Goal: Task Accomplishment & Management: Manage account settings

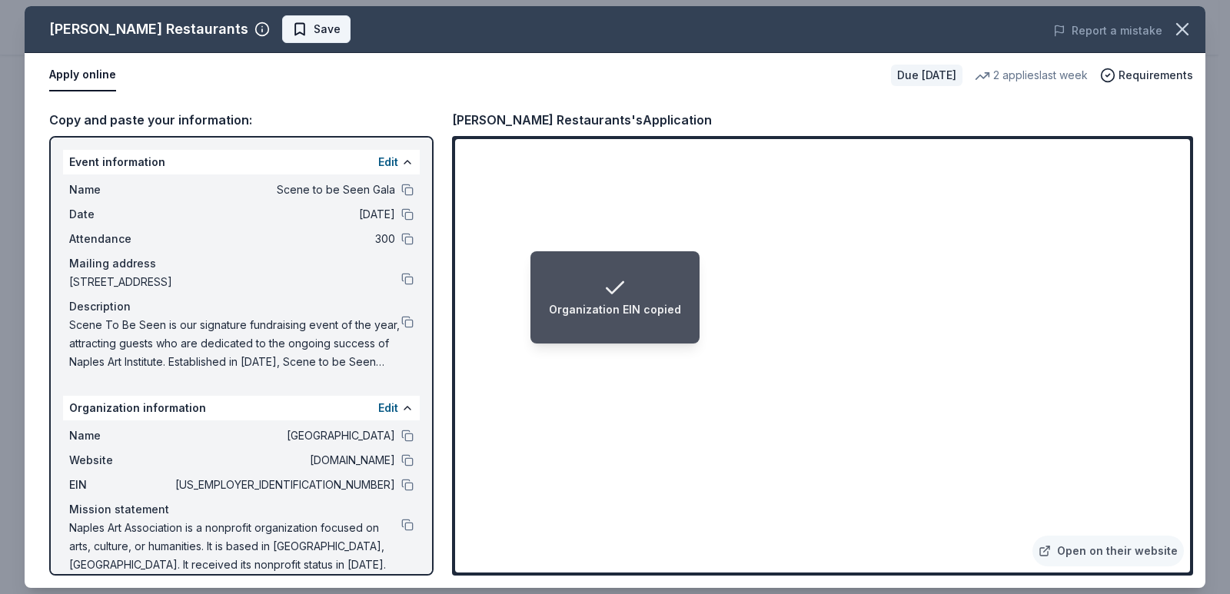
scroll to position [18, 0]
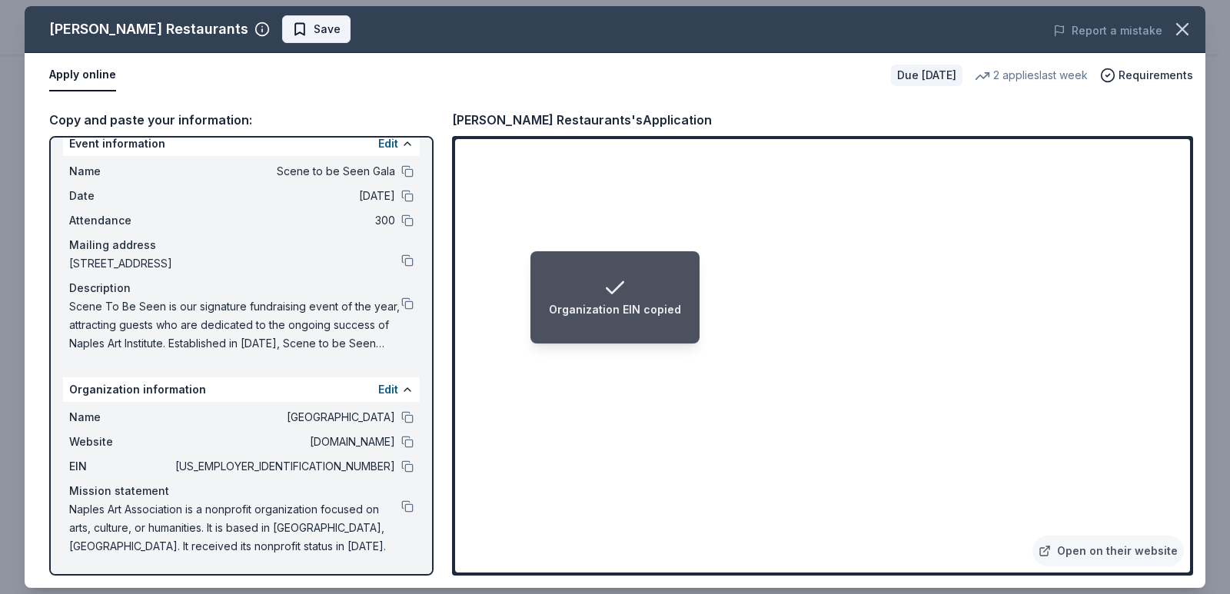
click at [330, 19] on button "Save" at bounding box center [316, 29] width 68 height 28
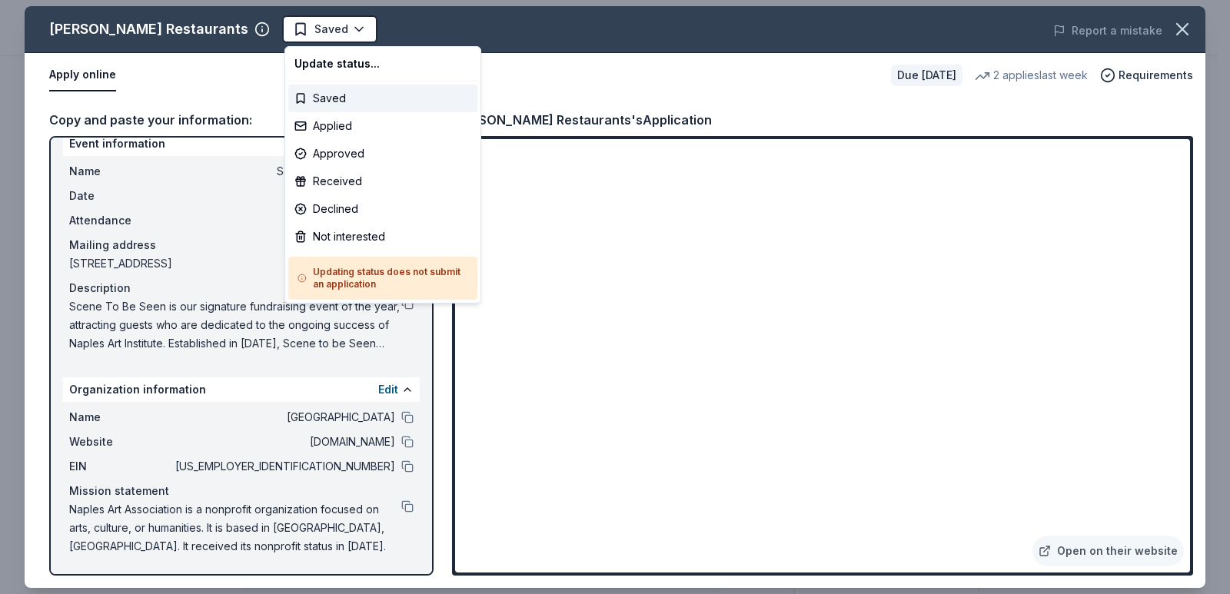
scroll to position [0, 0]
click at [403, 130] on div "Applied" at bounding box center [382, 126] width 189 height 28
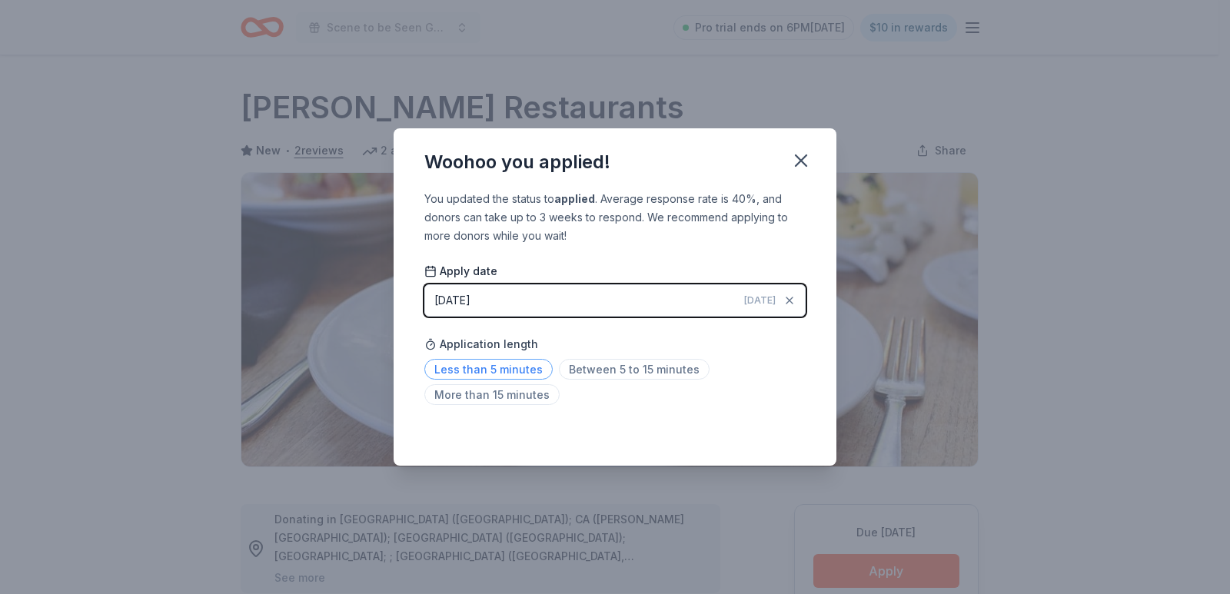
click at [536, 373] on span "Less than 5 minutes" at bounding box center [488, 369] width 128 height 21
drag, startPoint x: 784, startPoint y: 433, endPoint x: 731, endPoint y: 256, distance: 184.5
click at [783, 433] on div "Saved" at bounding box center [614, 432] width 381 height 18
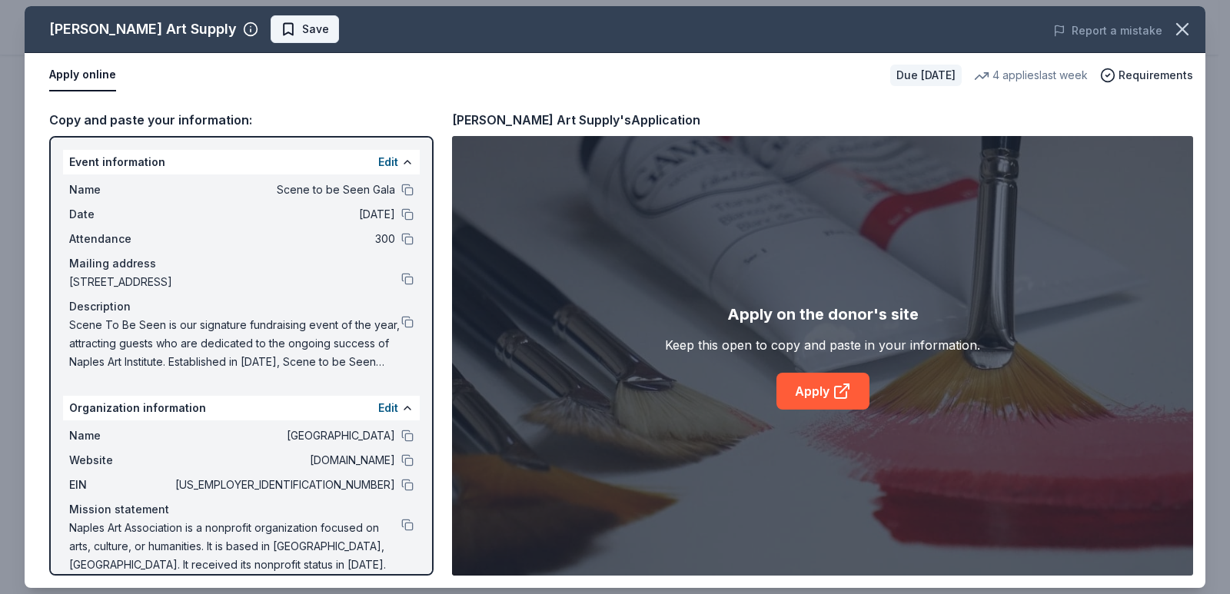
click at [271, 35] on button "Save" at bounding box center [305, 29] width 68 height 28
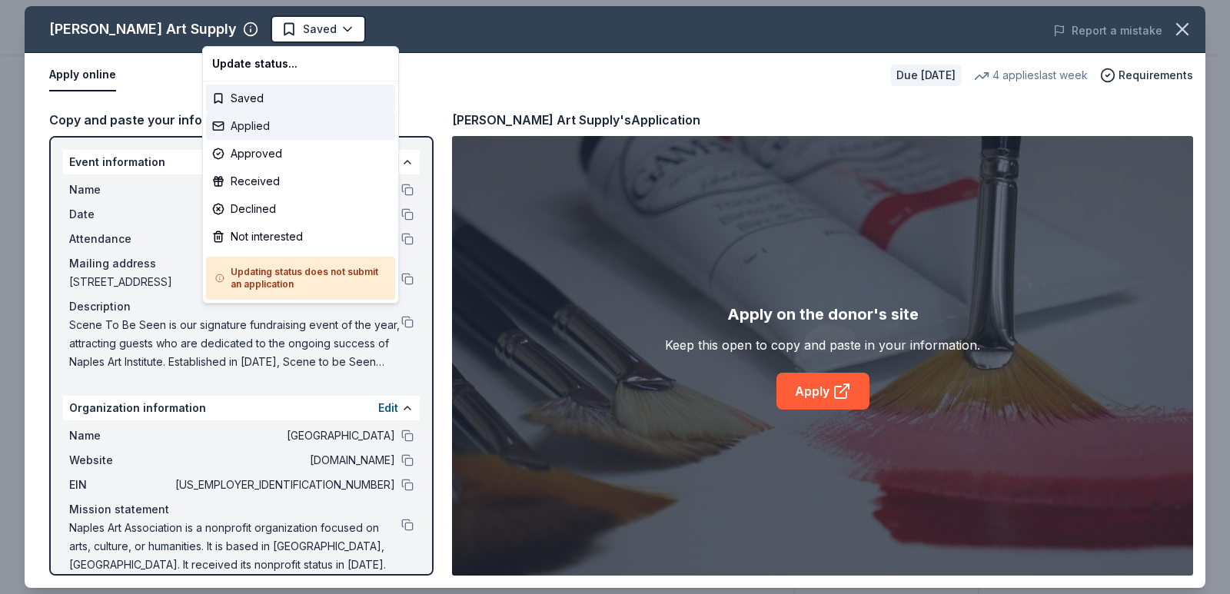
click at [296, 127] on div "Applied" at bounding box center [300, 126] width 189 height 28
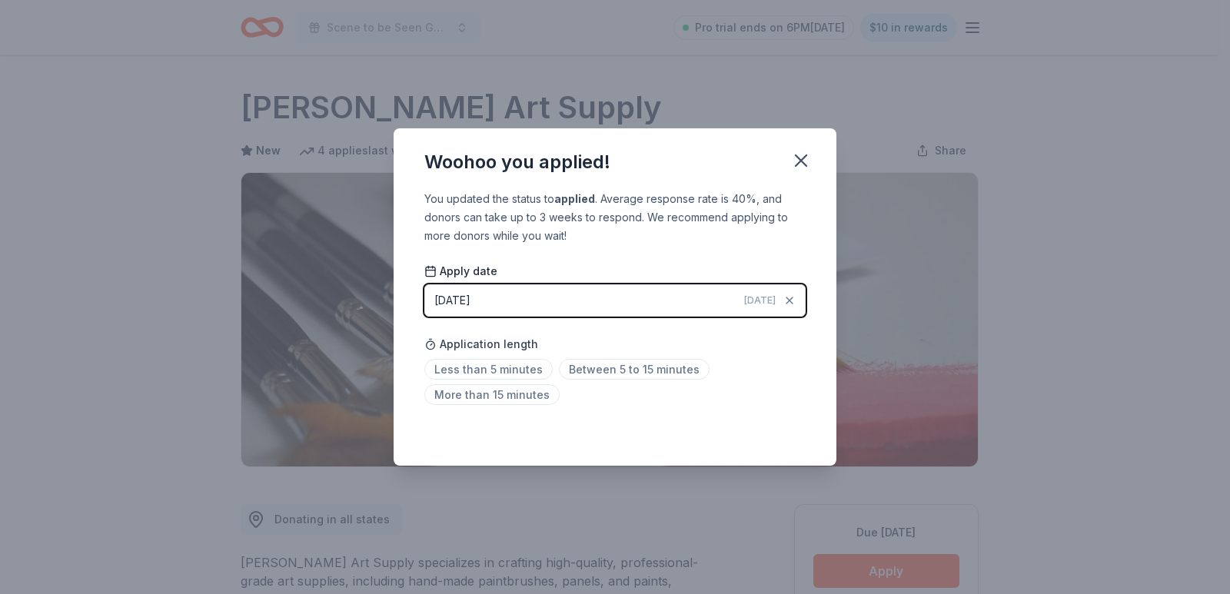
click at [505, 356] on div "Application length Less than 5 minutes Between 5 to 15 minutes More than 15 min…" at bounding box center [614, 369] width 381 height 81
click at [518, 364] on span "Less than 5 minutes" at bounding box center [488, 369] width 128 height 21
click at [775, 430] on div "Saved" at bounding box center [614, 432] width 381 height 18
click at [792, 166] on icon "button" at bounding box center [801, 161] width 22 height 22
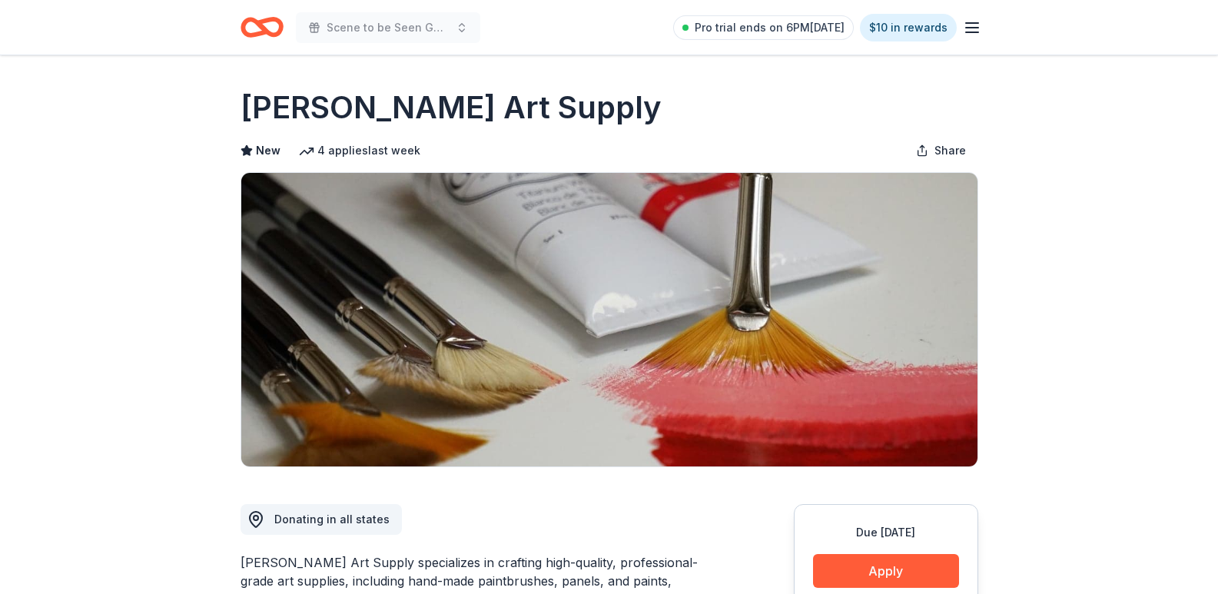
click at [260, 29] on icon "Home" at bounding box center [262, 27] width 43 height 36
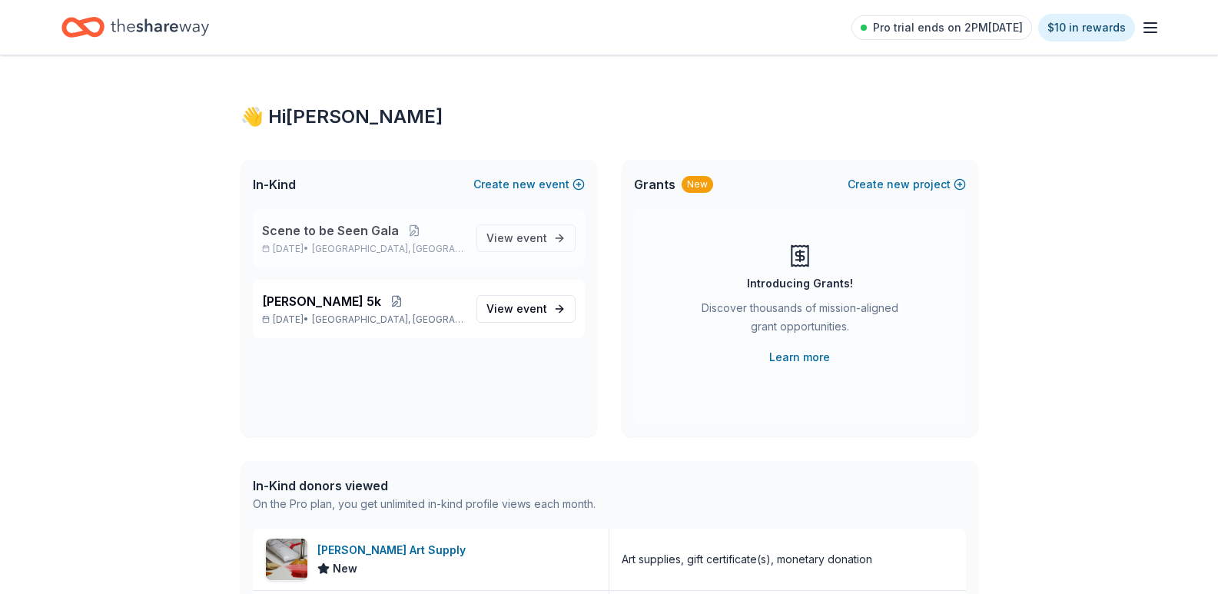
click at [370, 231] on span "Scene to be Seen Gala" at bounding box center [330, 230] width 137 height 18
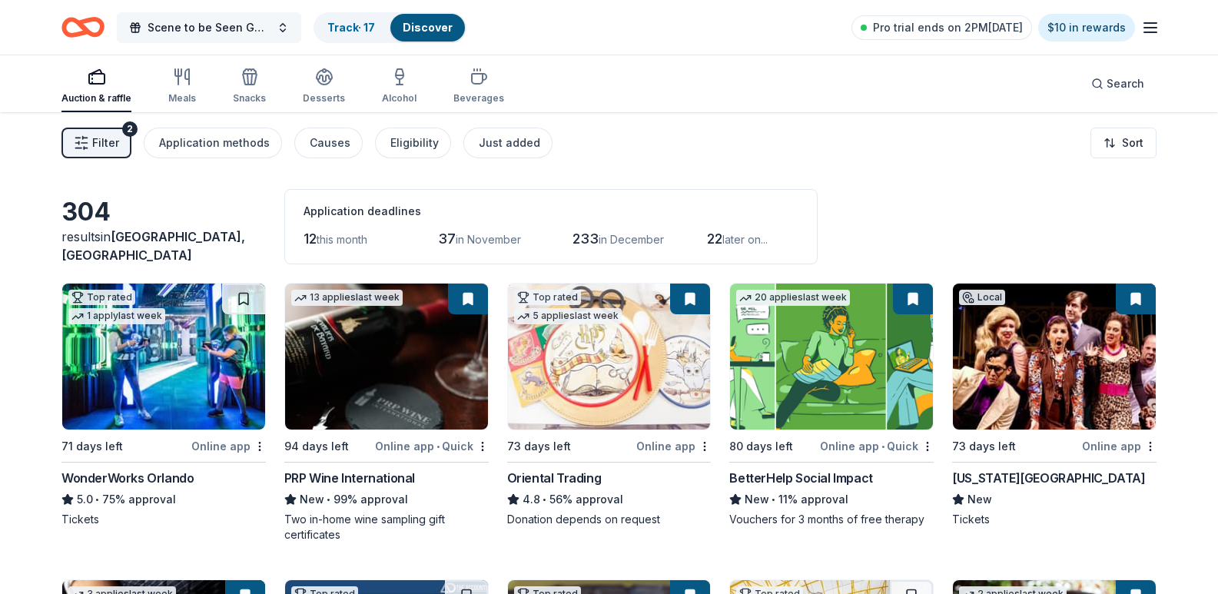
click at [274, 24] on button "Scene to be Seen Gala" at bounding box center [209, 27] width 184 height 31
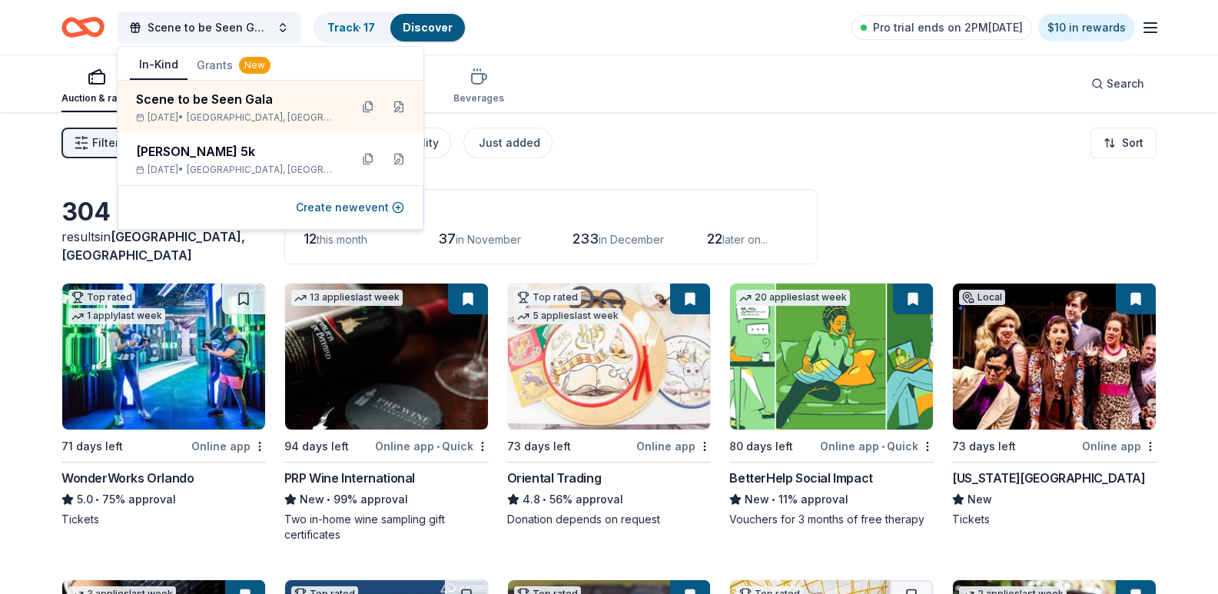
click at [646, 143] on div "Filter 2 Application methods Causes Eligibility Just added Sort" at bounding box center [609, 142] width 1218 height 61
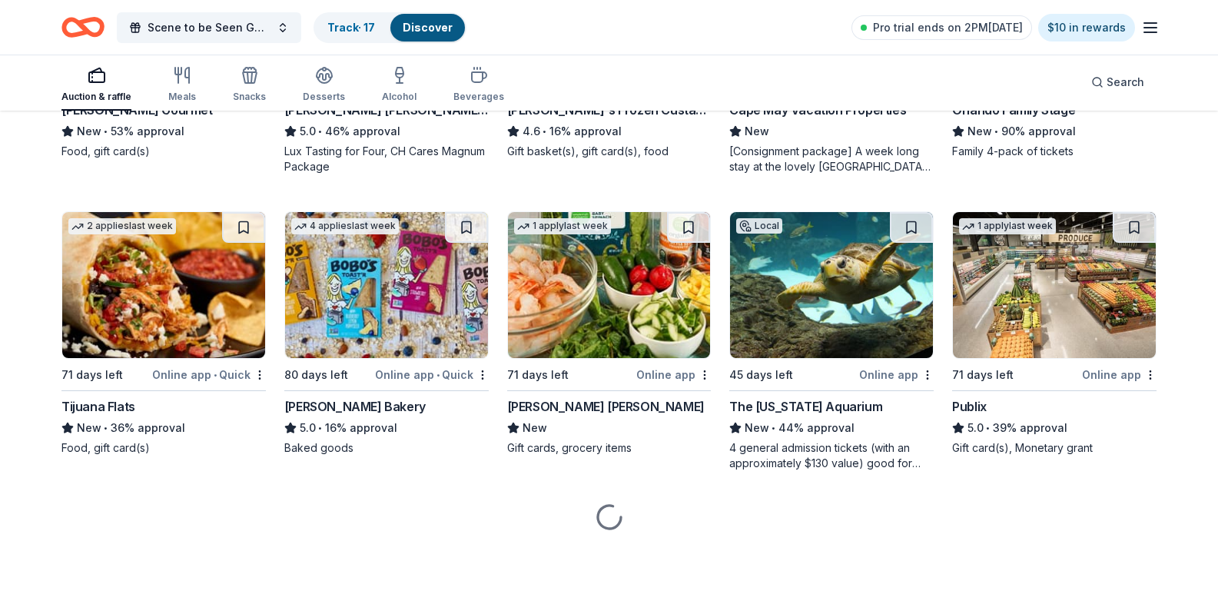
scroll to position [2843, 0]
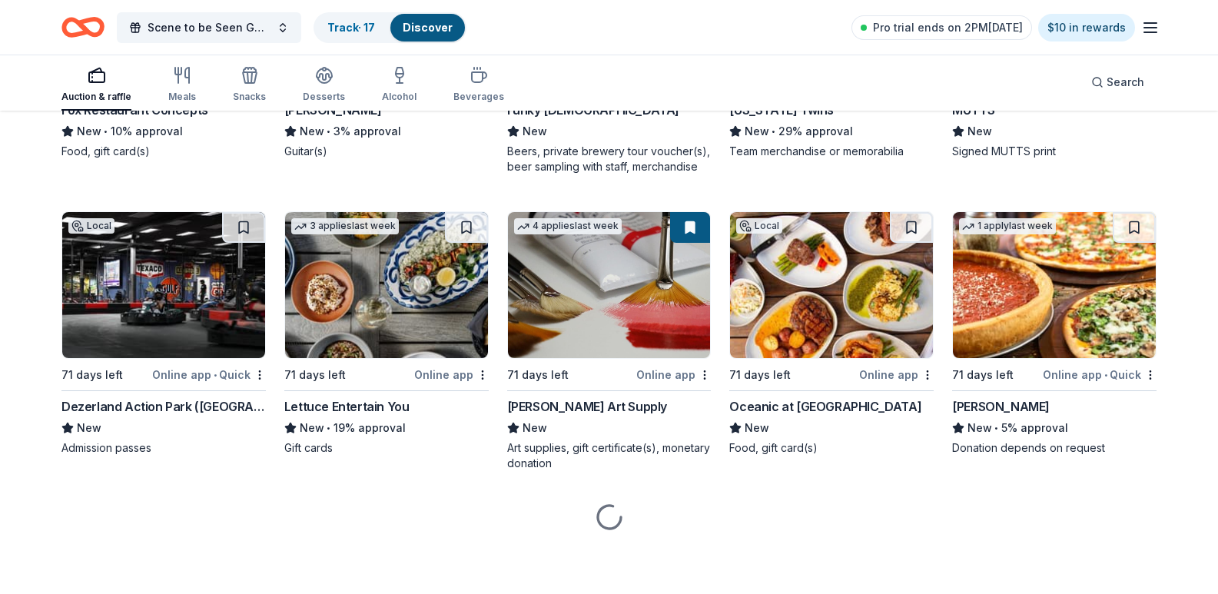
scroll to position [6414, 0]
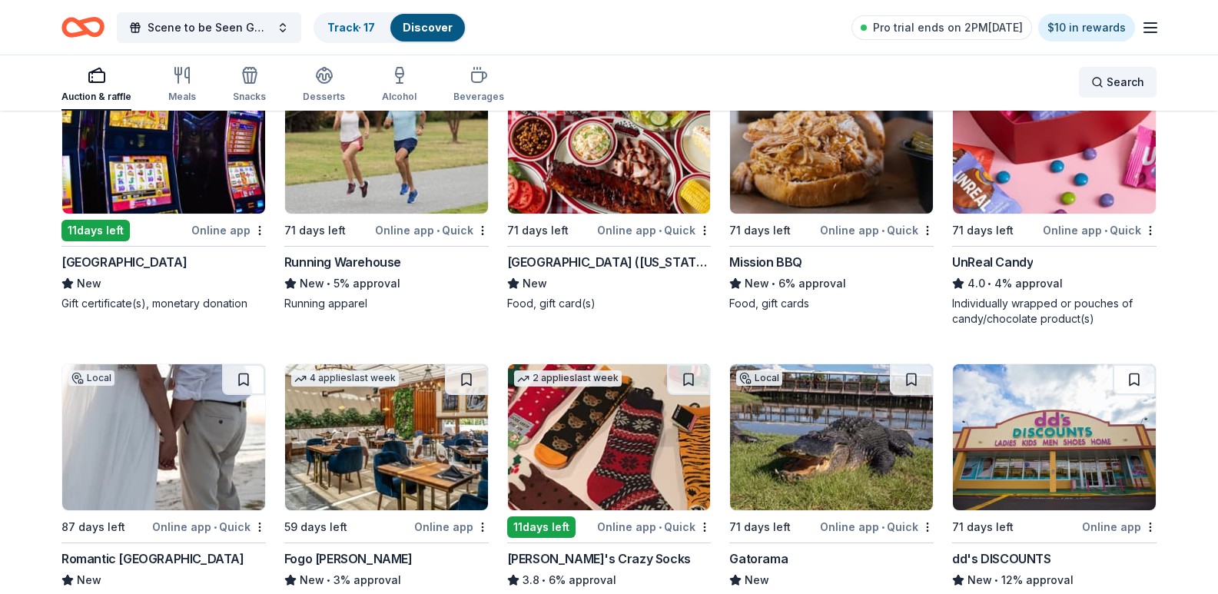
click at [1107, 75] on div "Search" at bounding box center [1117, 82] width 53 height 18
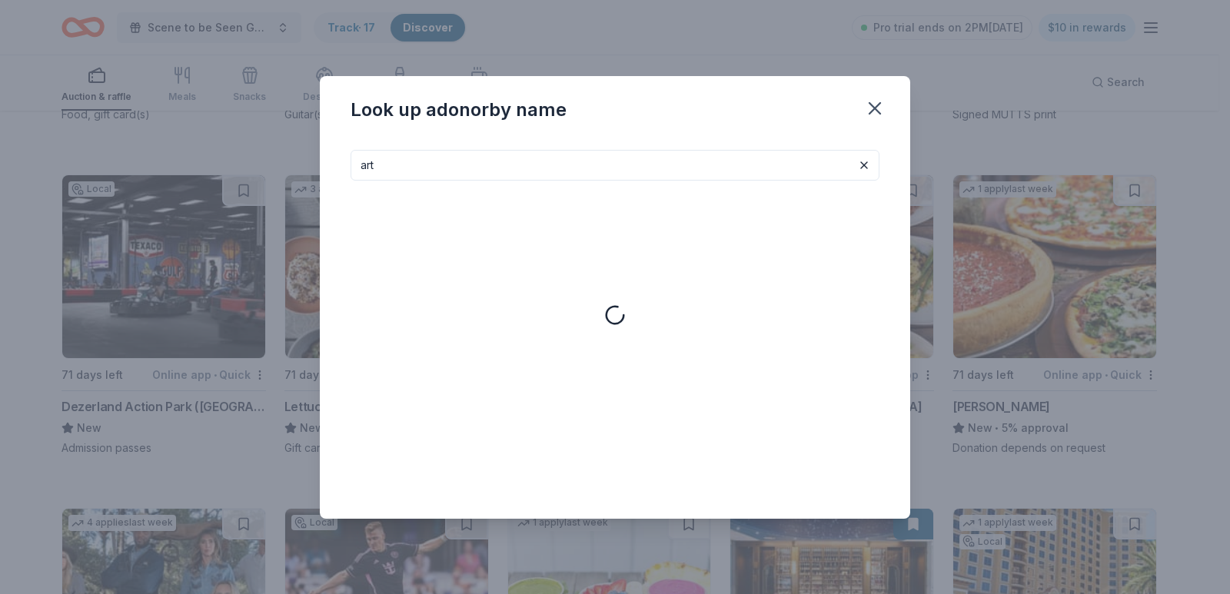
type input "art"
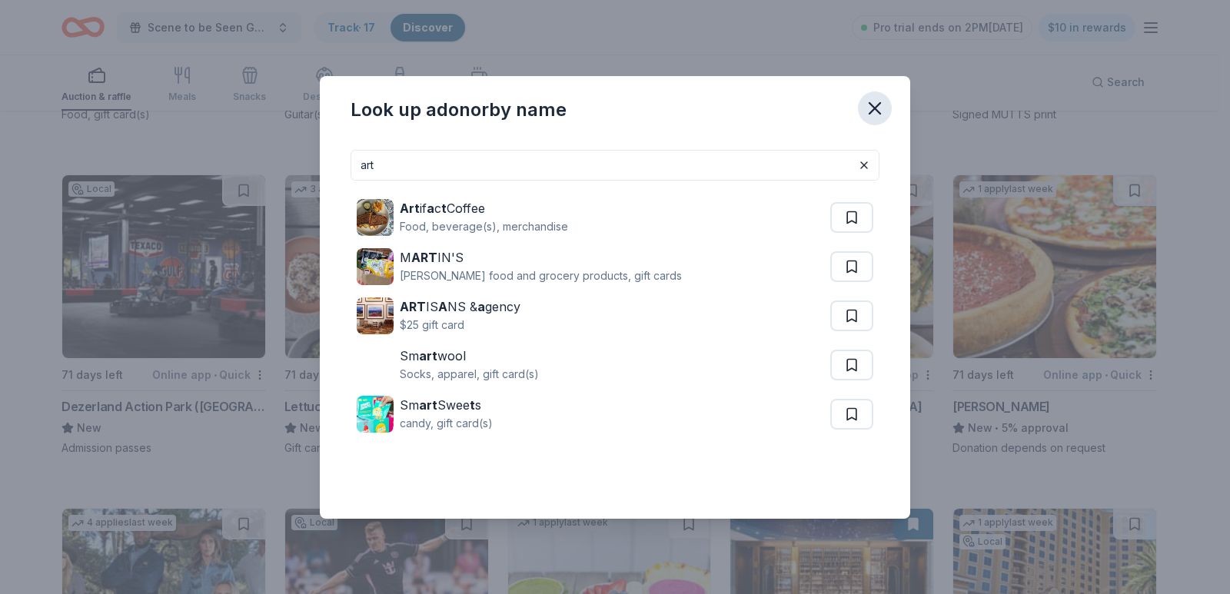
click at [872, 102] on icon "button" at bounding box center [875, 109] width 22 height 22
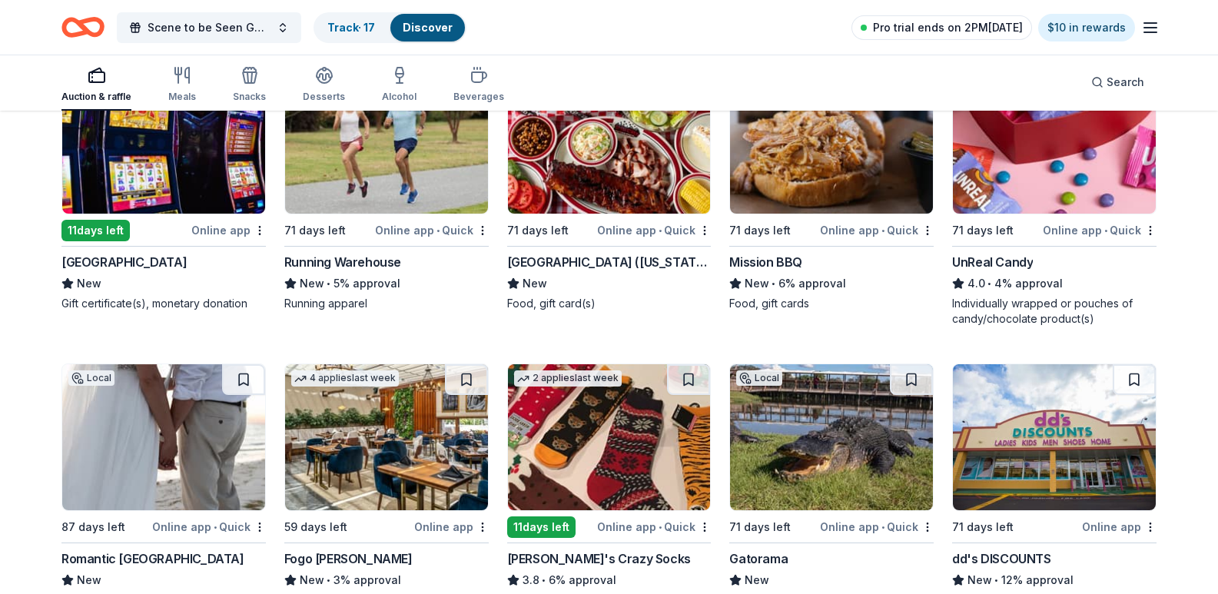
click at [987, 32] on span "Pro trial ends on 2PM[DATE]" at bounding box center [948, 27] width 150 height 18
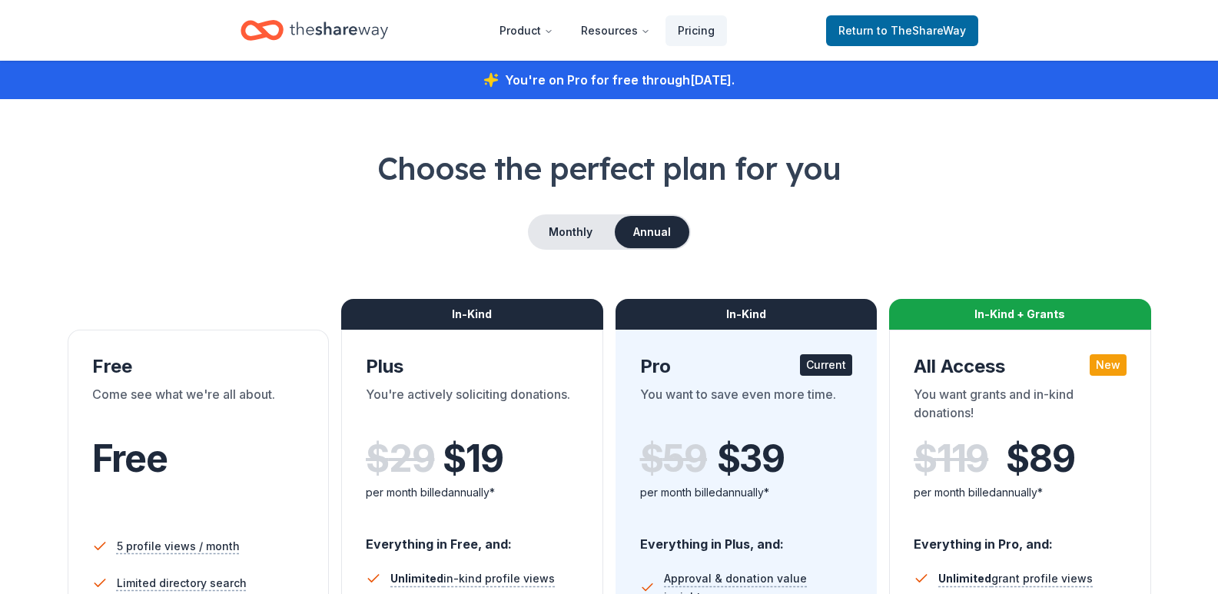
click at [1091, 32] on header "Product Resources Pricing Return to TheShareWay" at bounding box center [609, 30] width 1218 height 61
click at [353, 22] on icon "Home" at bounding box center [339, 31] width 98 height 32
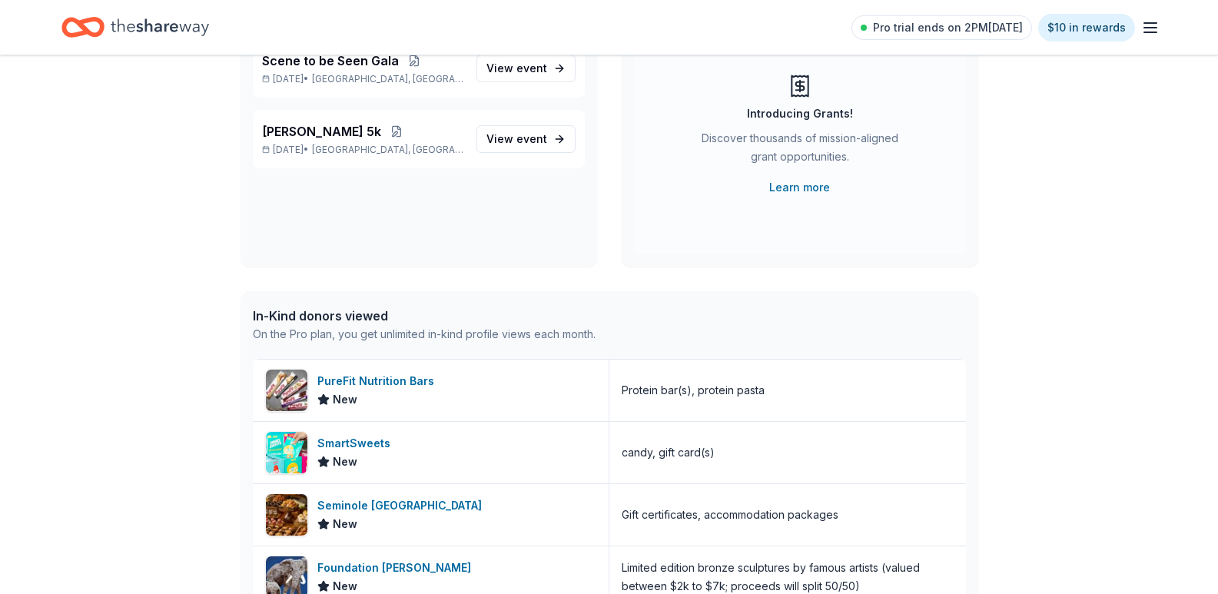
scroll to position [30, 0]
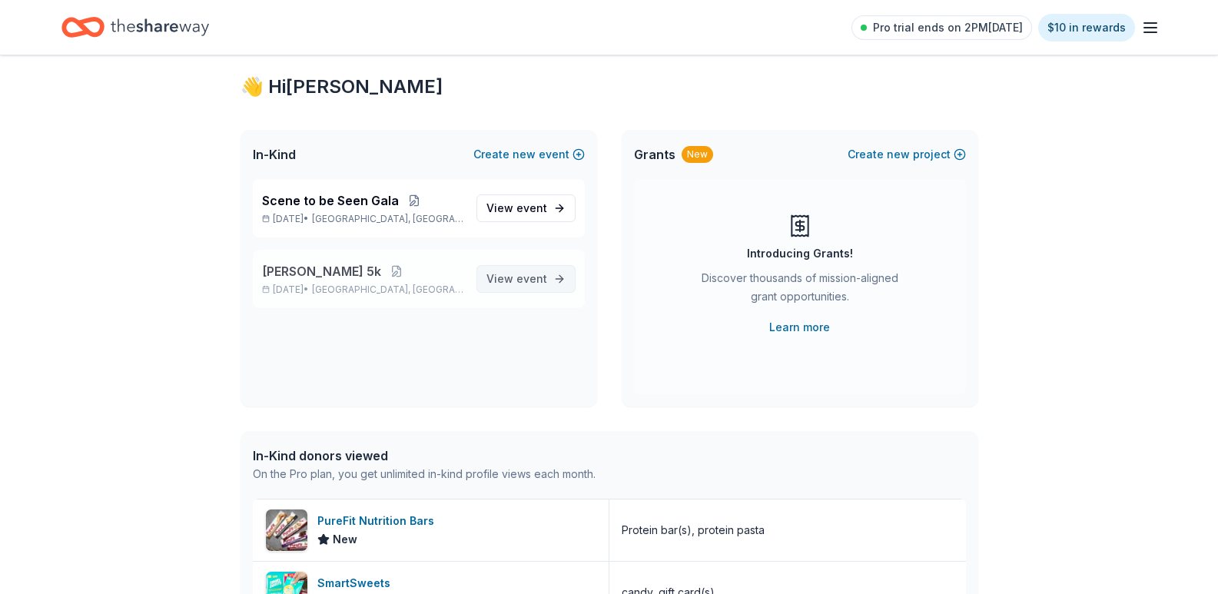
click at [549, 269] on link "View event" at bounding box center [525, 279] width 99 height 28
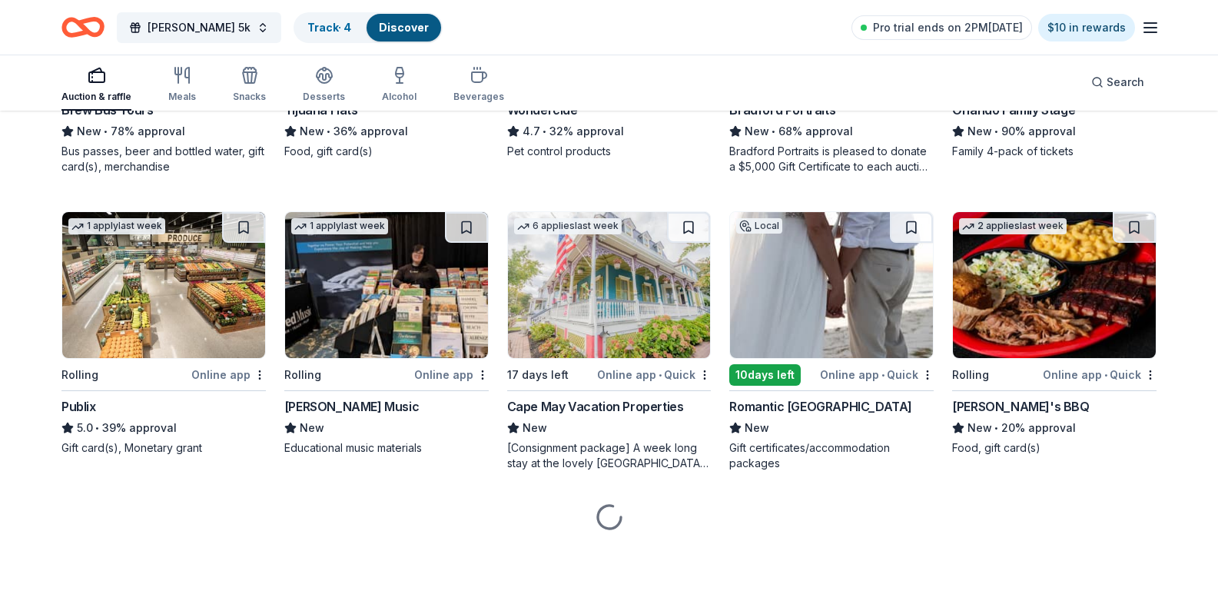
scroll to position [1776, 0]
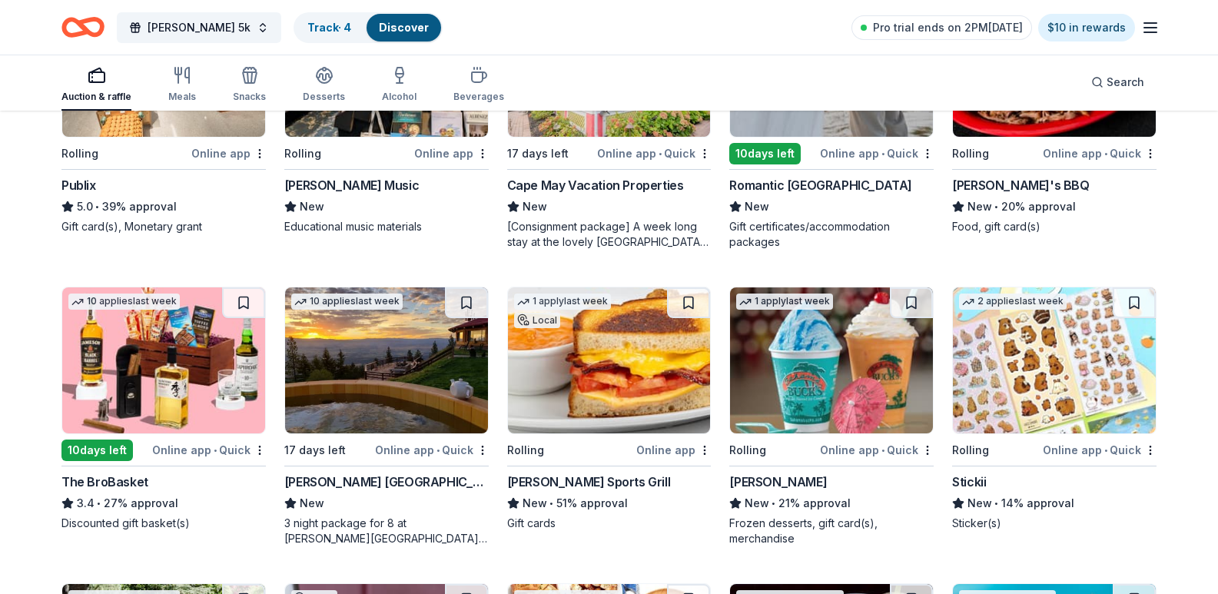
click at [99, 26] on icon "Home" at bounding box center [82, 27] width 43 height 36
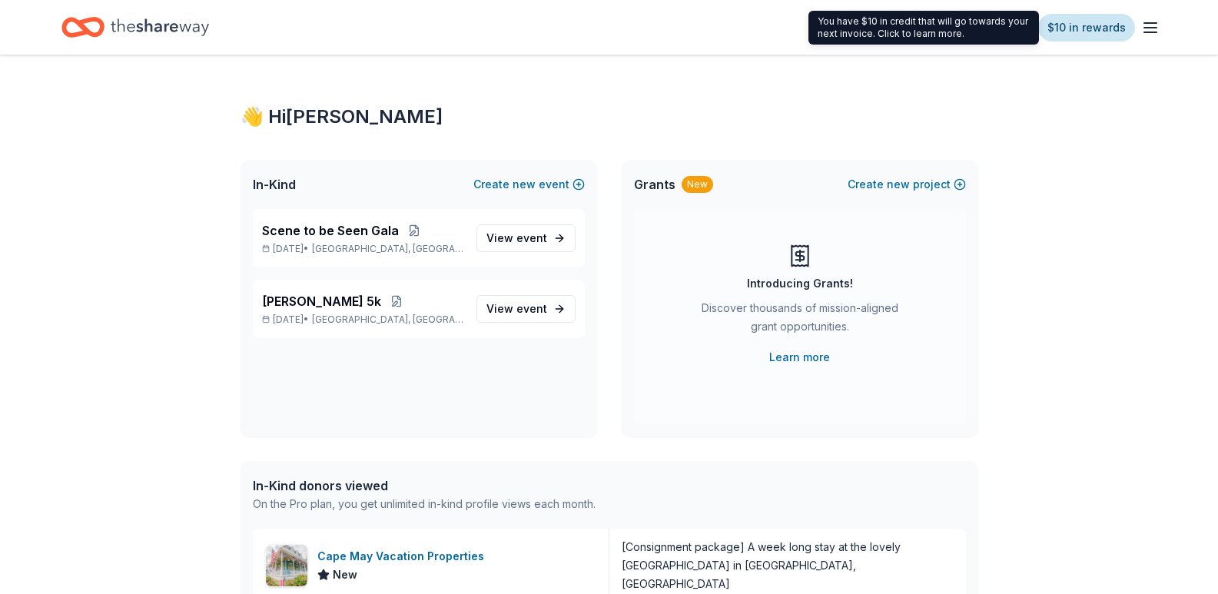
click at [1101, 34] on link "$10 in rewards" at bounding box center [1086, 28] width 97 height 28
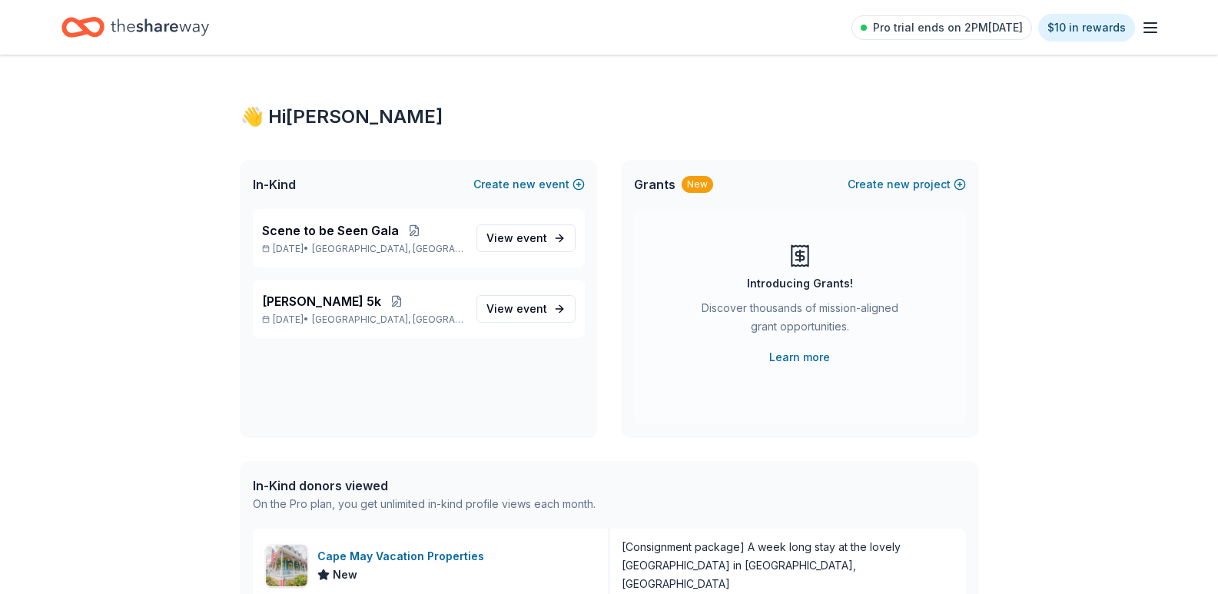
click at [1157, 24] on icon "button" at bounding box center [1150, 27] width 18 height 18
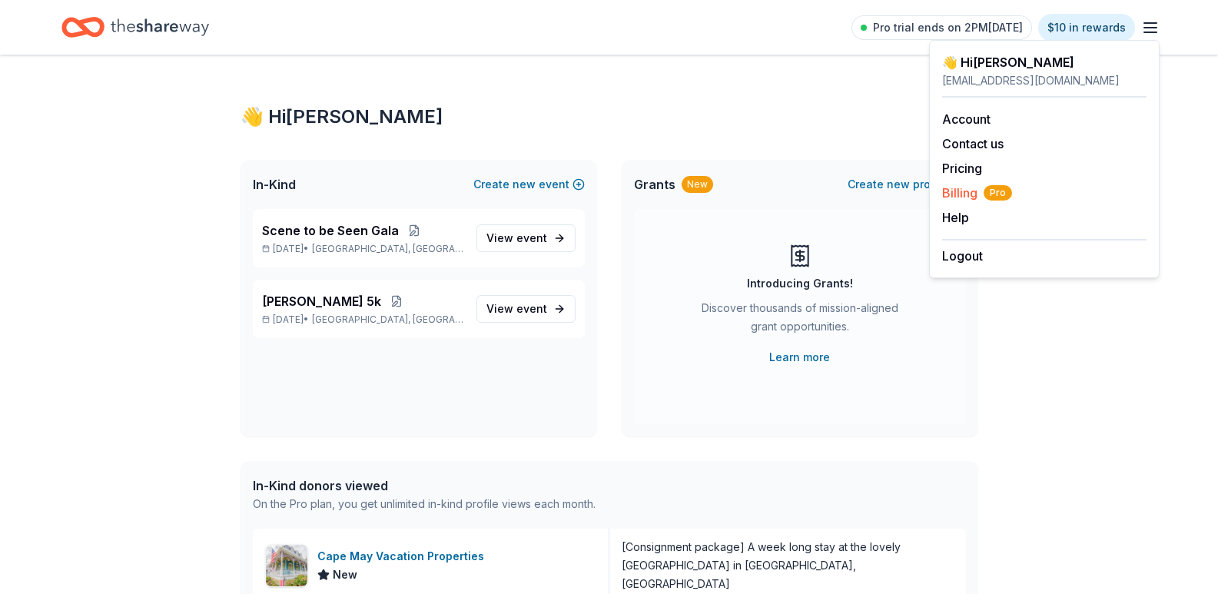
click at [957, 195] on span "Billing Pro" at bounding box center [977, 193] width 70 height 18
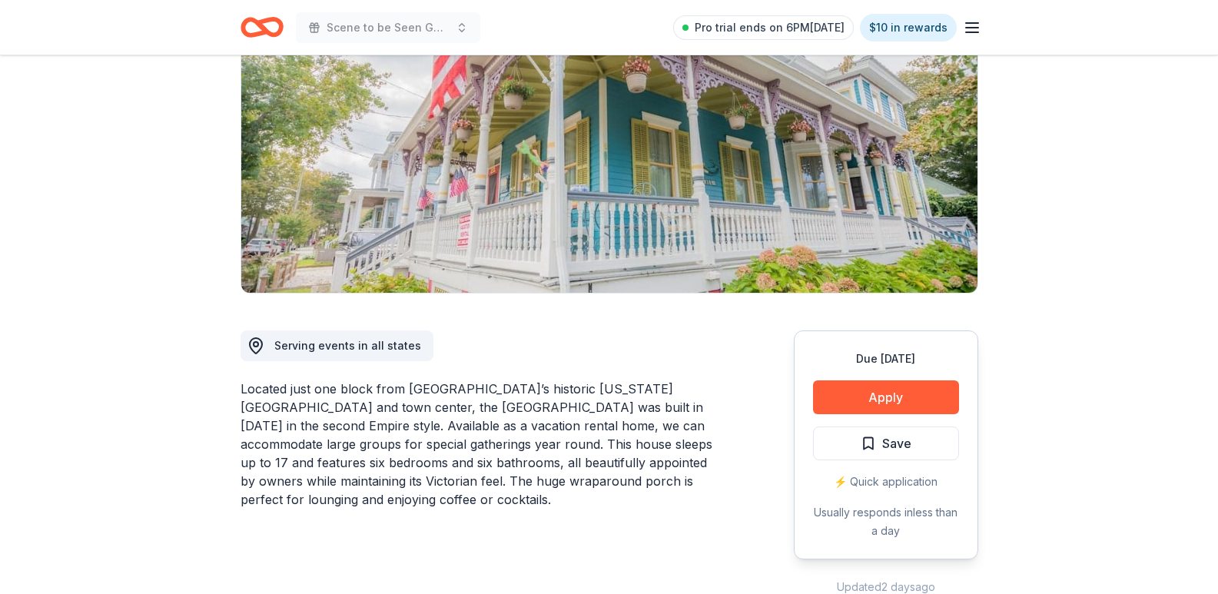
scroll to position [231, 0]
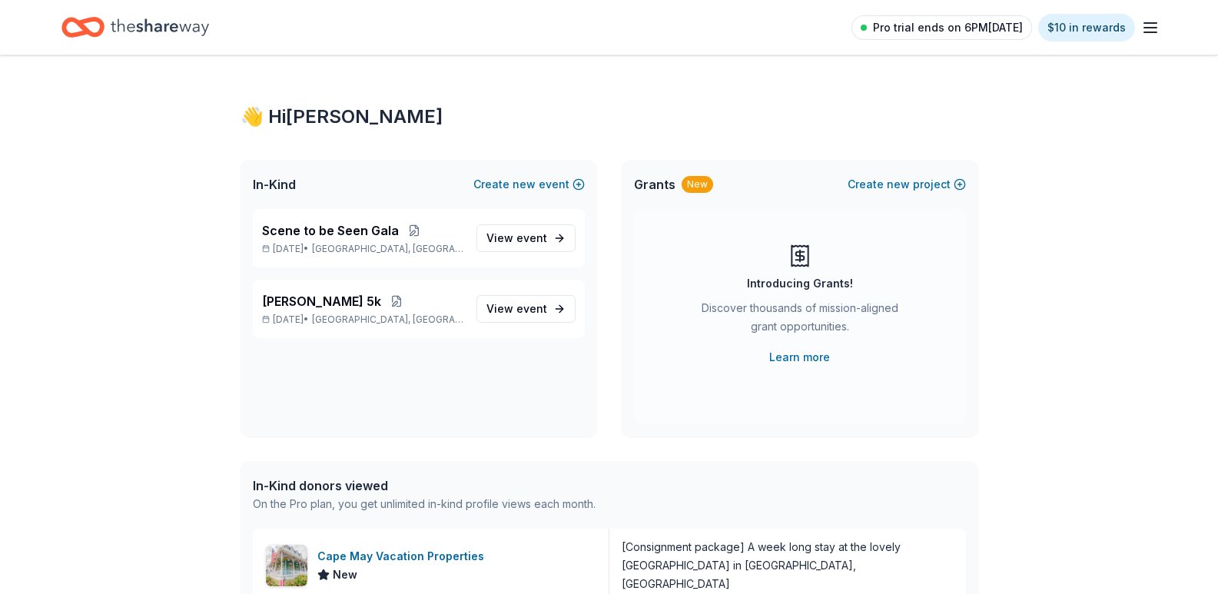
click at [1002, 37] on link "Pro trial ends on 6PM[DATE]" at bounding box center [941, 27] width 181 height 25
click at [919, 25] on span "Pro trial ends on 2PM[DATE]" at bounding box center [948, 27] width 150 height 18
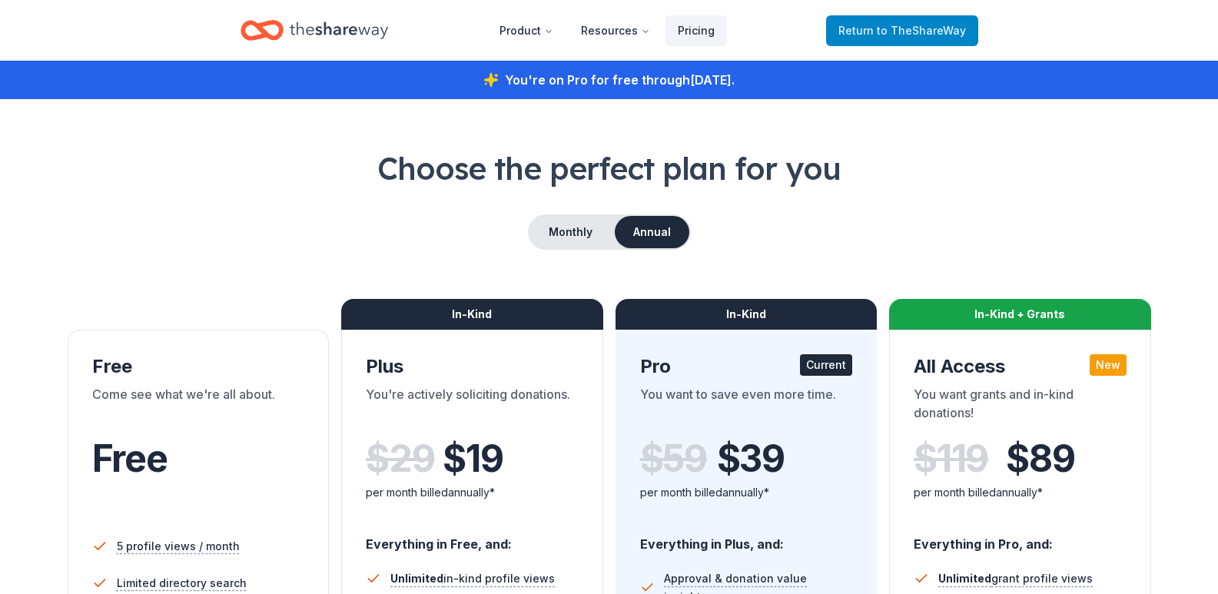
click at [901, 28] on span "to TheShareWay" at bounding box center [921, 30] width 89 height 13
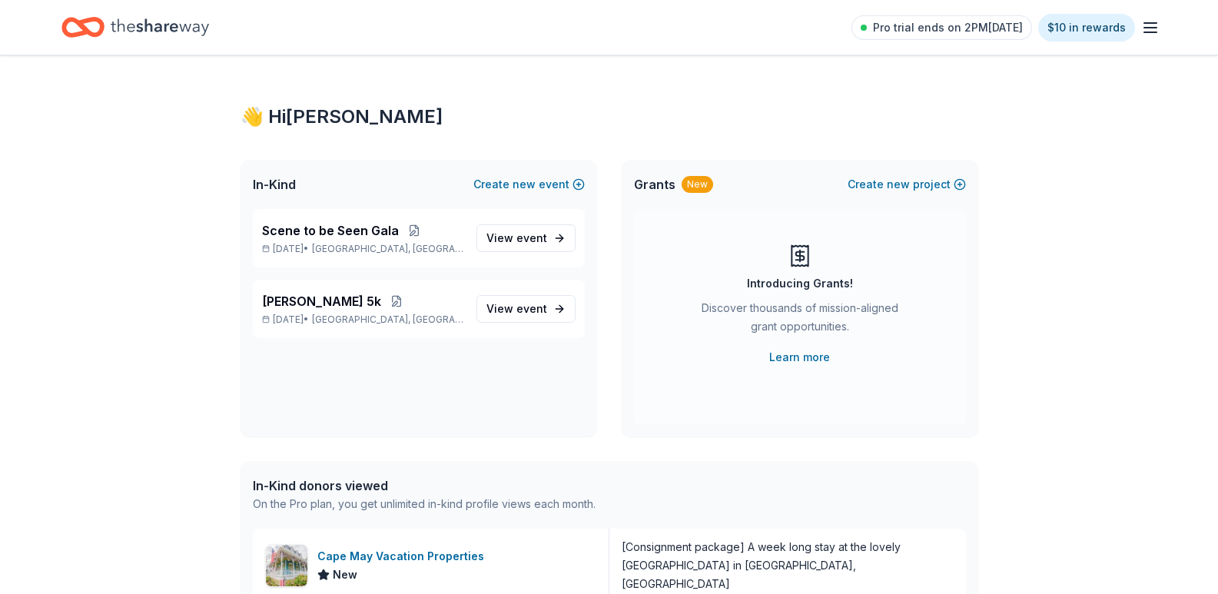
drag, startPoint x: 1149, startPoint y: 28, endPoint x: 1140, endPoint y: 37, distance: 12.0
click at [1147, 28] on icon "button" at bounding box center [1150, 27] width 18 height 18
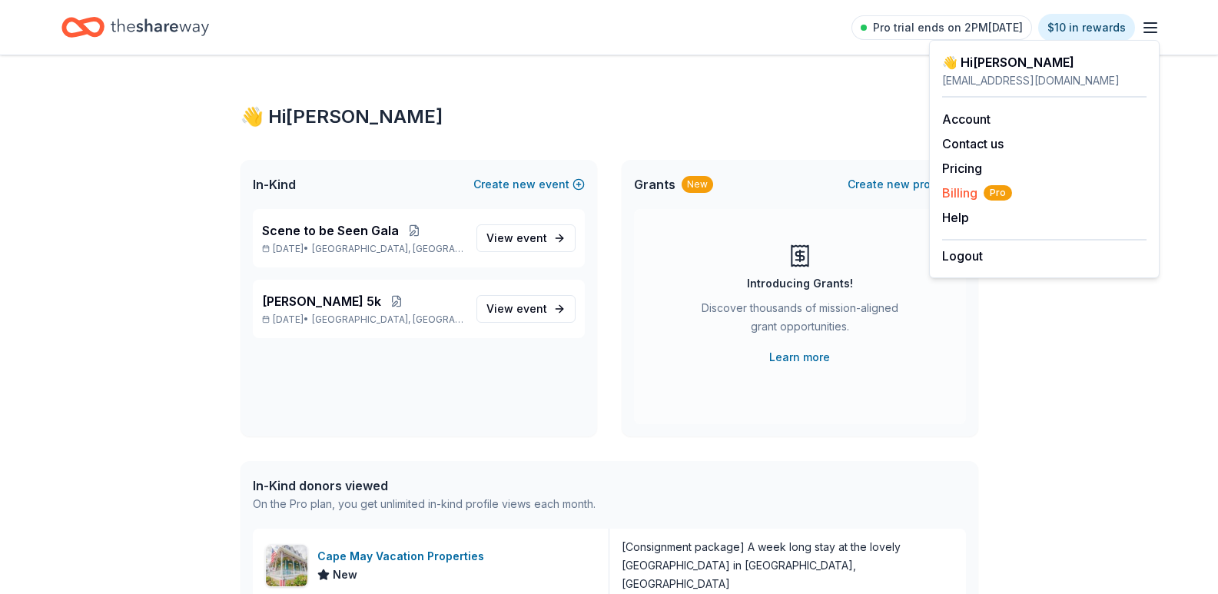
click at [966, 190] on span "Billing Pro" at bounding box center [977, 193] width 70 height 18
